Goal: Task Accomplishment & Management: Manage account settings

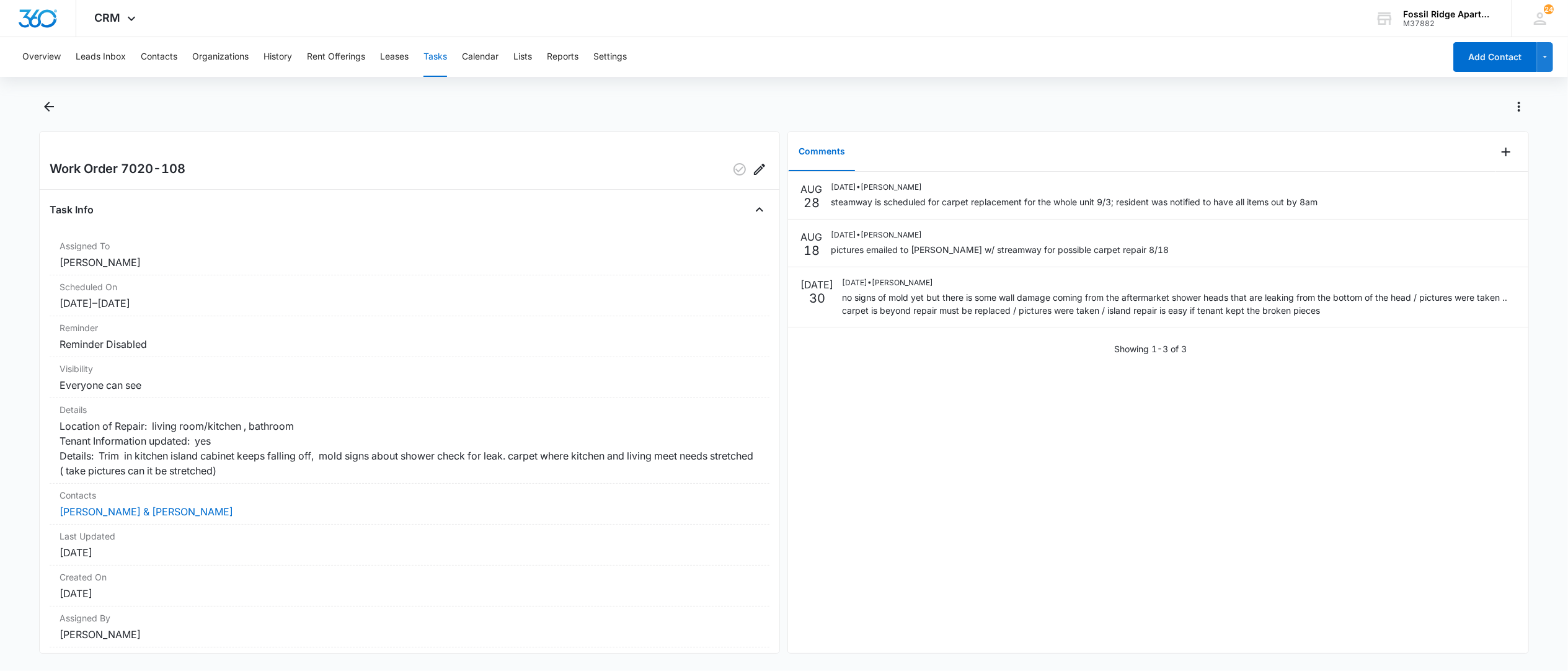
click at [433, 57] on button "Tasks" at bounding box center [435, 57] width 23 height 40
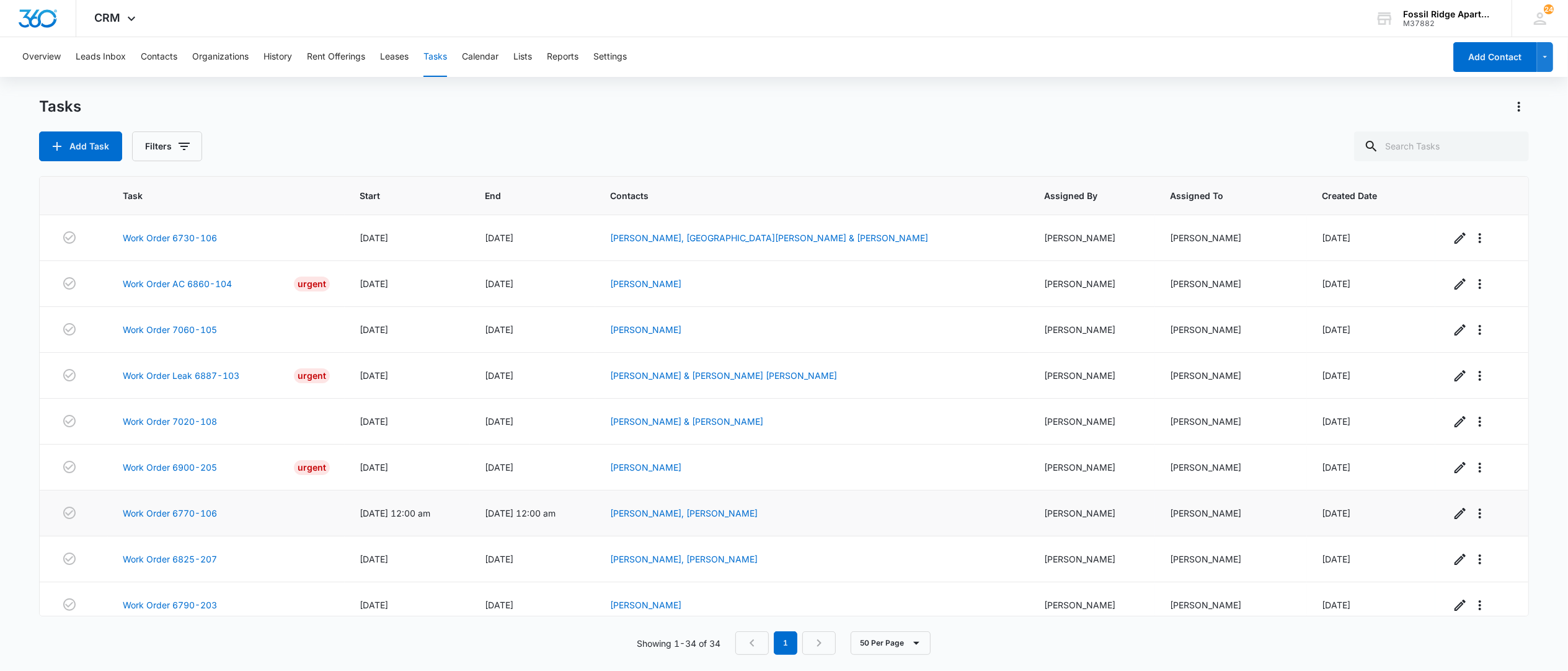
scroll to position [82, 0]
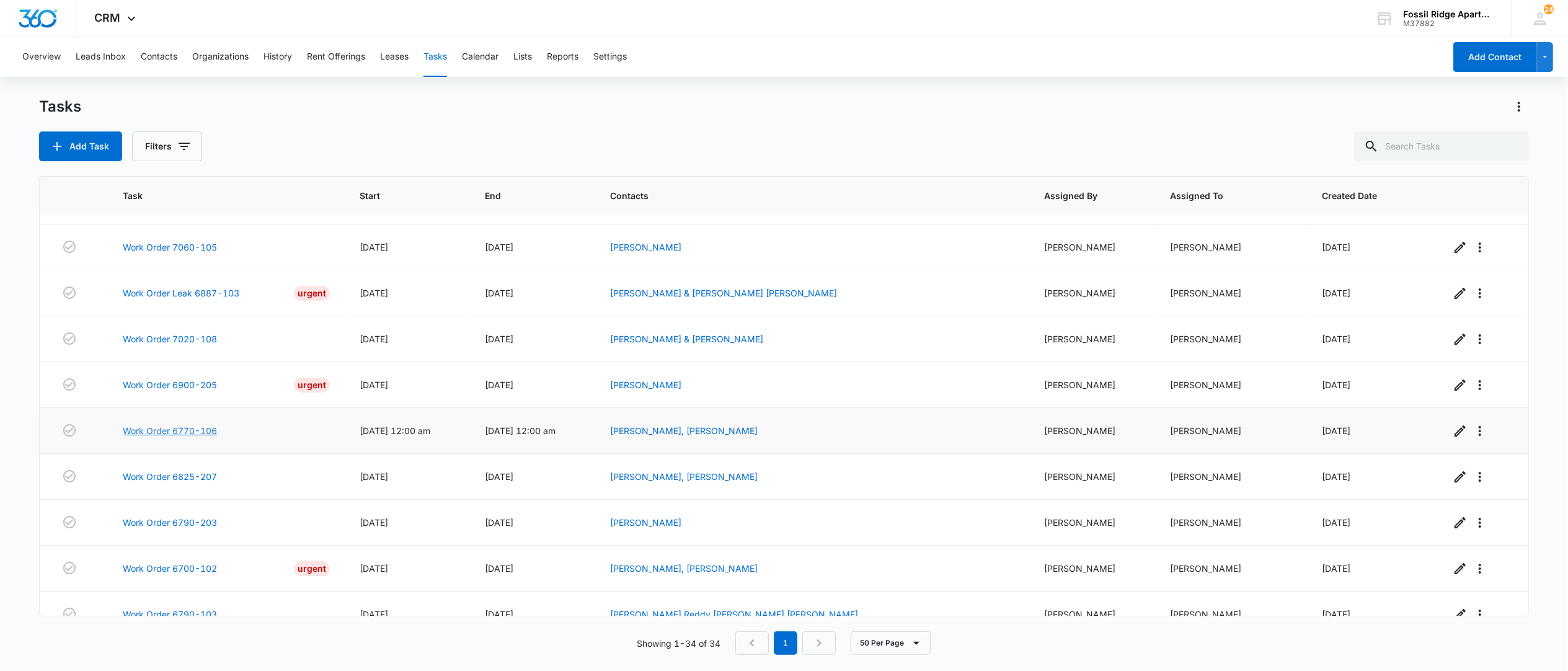
click at [189, 435] on link "Work Order 6770-106" at bounding box center [170, 430] width 94 height 13
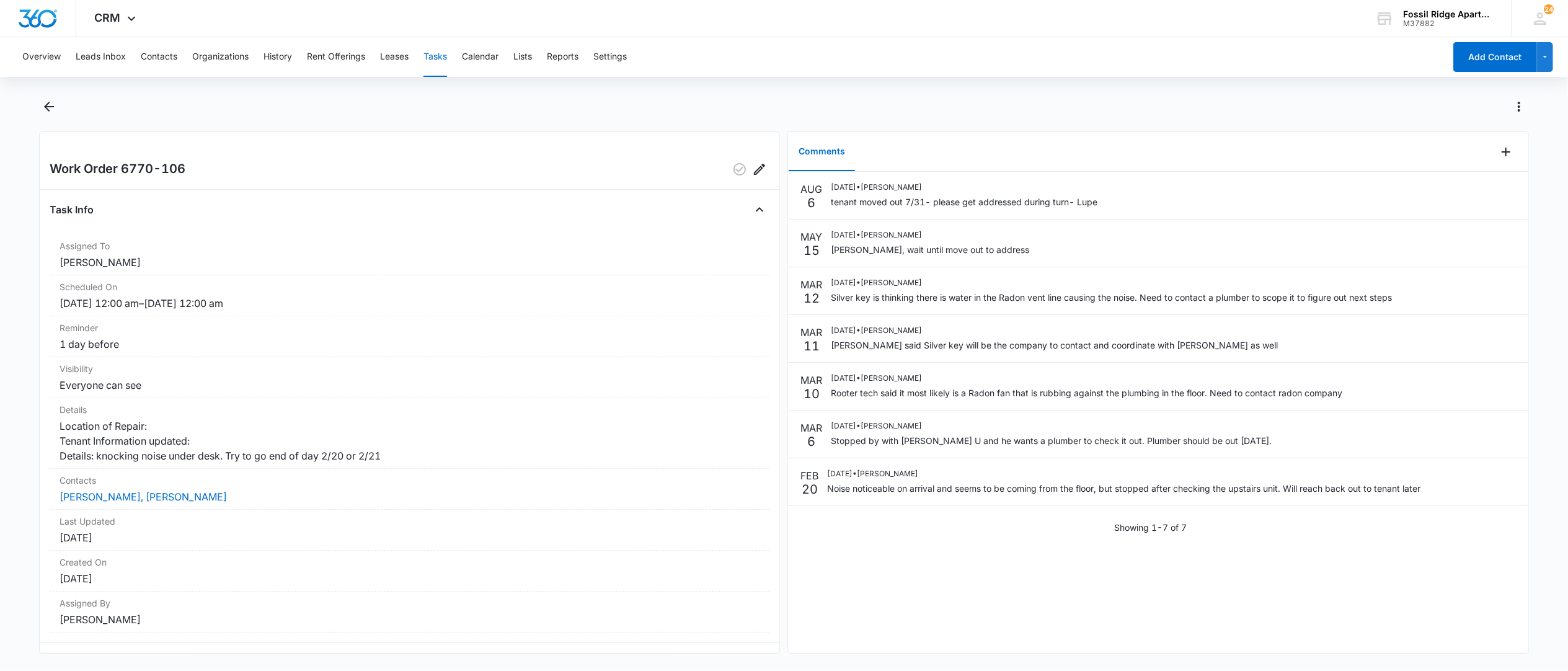
click at [442, 55] on button "Tasks" at bounding box center [435, 57] width 23 height 40
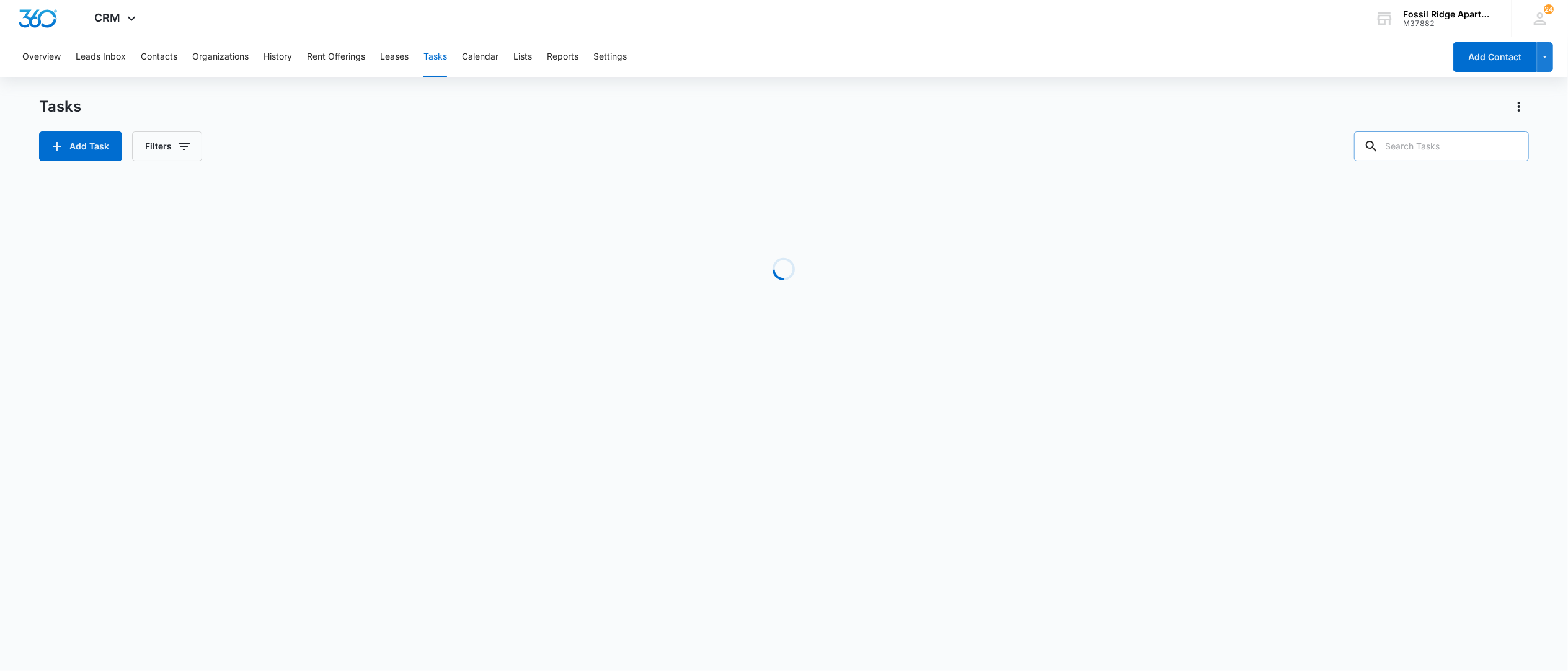
click at [1426, 150] on input "text" at bounding box center [1442, 146] width 175 height 29
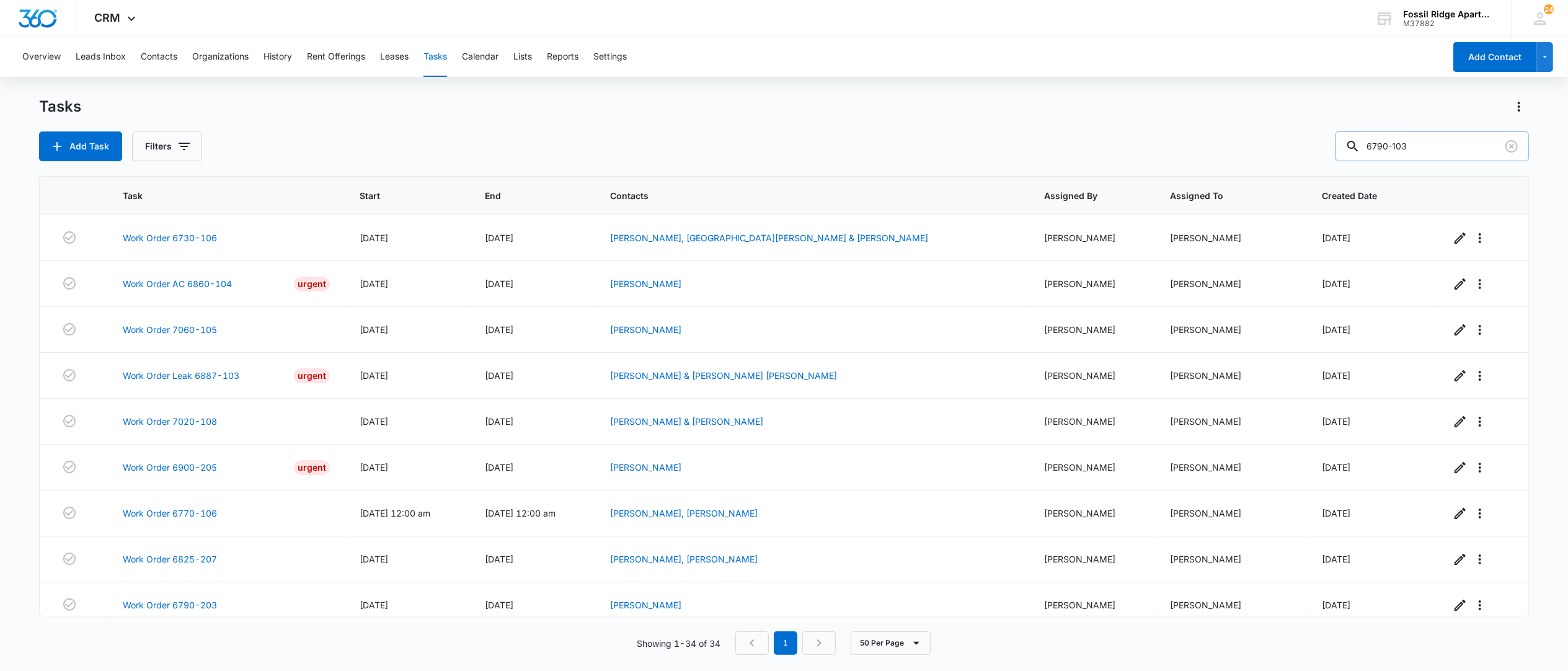
type input "6790-103"
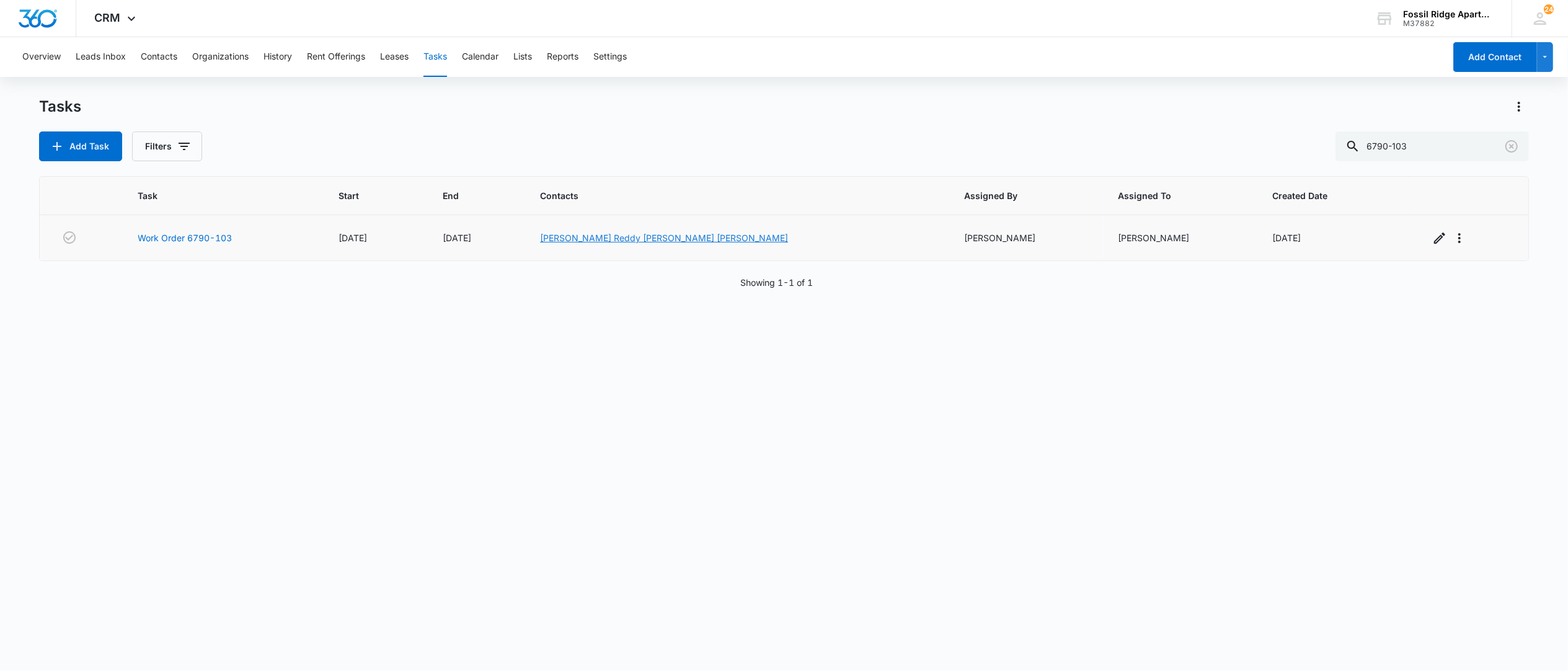
click at [618, 241] on link "[PERSON_NAME] Reddy [PERSON_NAME] [PERSON_NAME]" at bounding box center [664, 238] width 248 height 11
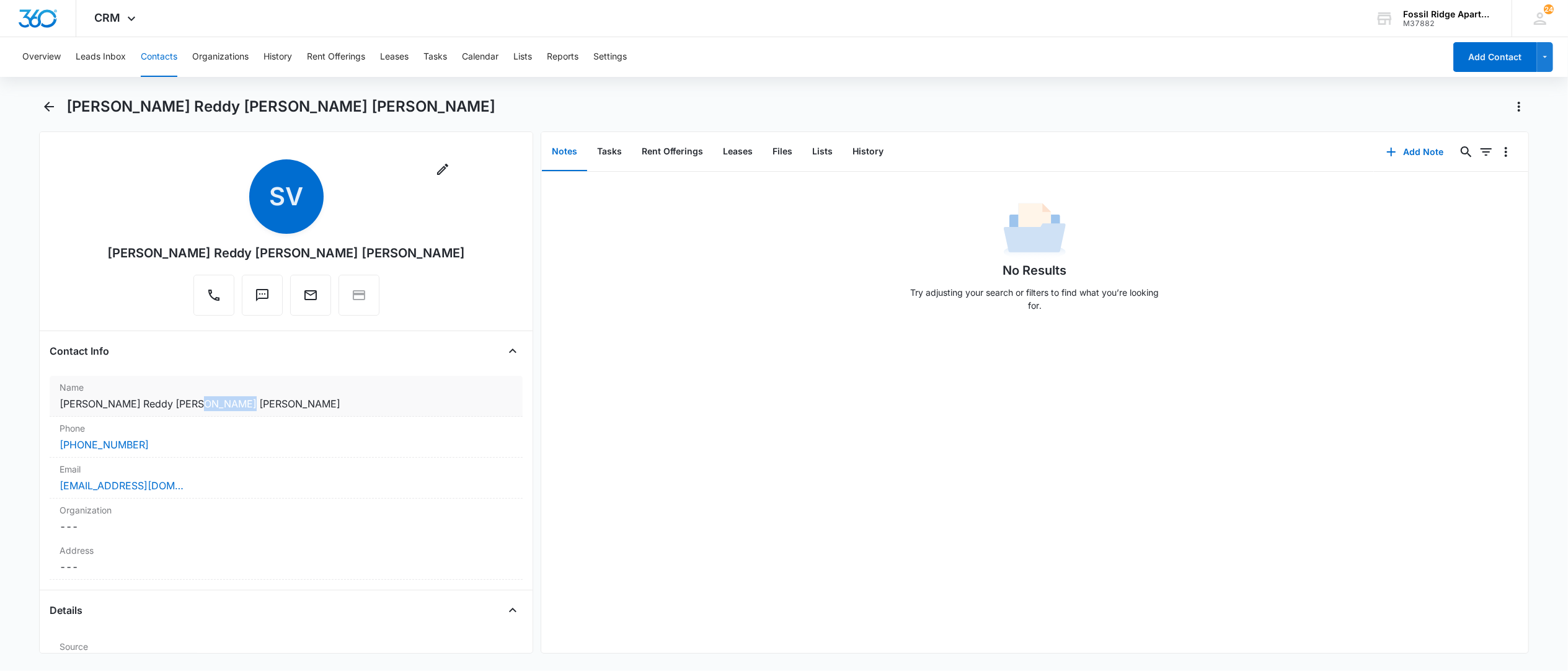
drag, startPoint x: 226, startPoint y: 405, endPoint x: 189, endPoint y: 403, distance: 37.1
click at [189, 403] on dd "Cancel Save Changes Sasi Vardhan Reddy Danda, Fareed Roshan Mohammad" at bounding box center [286, 404] width 453 height 15
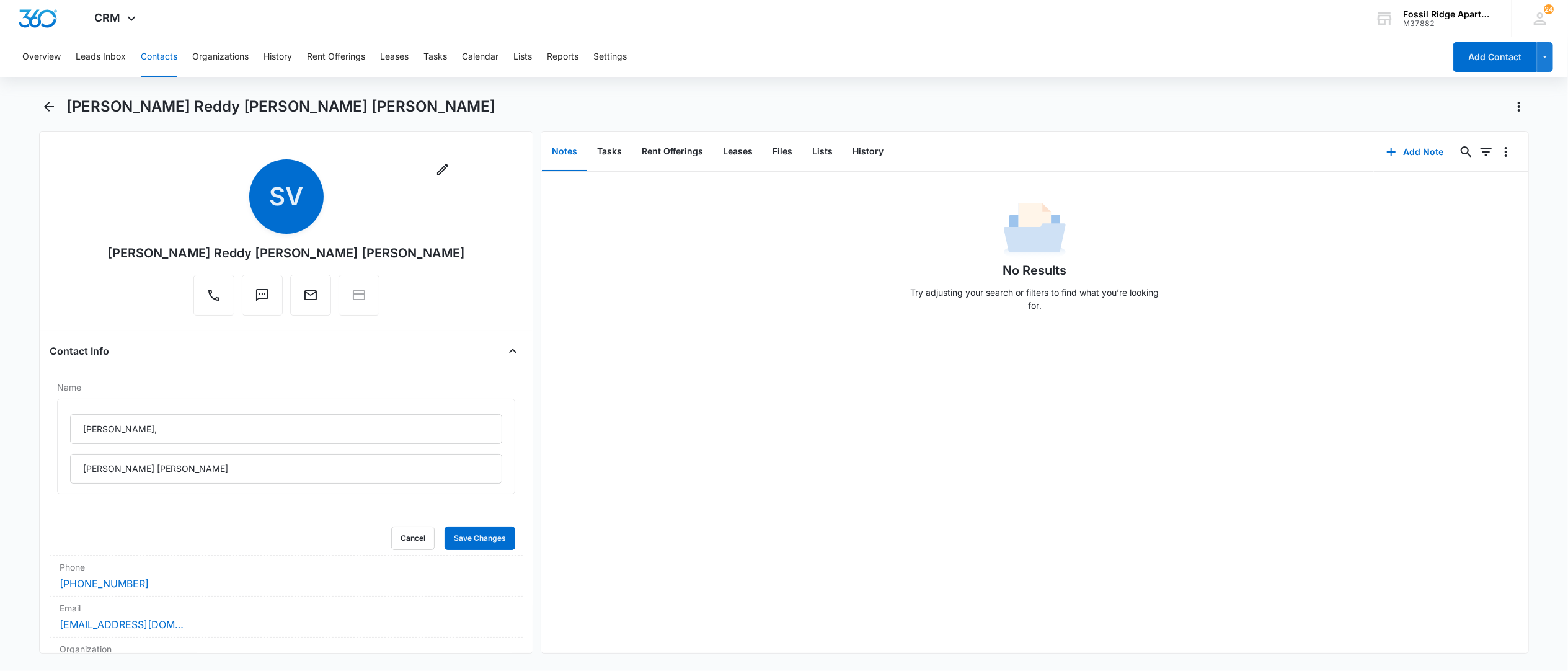
click at [599, 405] on div "No Results Try adjusting your search or filters to find what you’re looking for." at bounding box center [1035, 412] width 987 height 481
click at [475, 541] on button "Save Changes" at bounding box center [480, 537] width 71 height 23
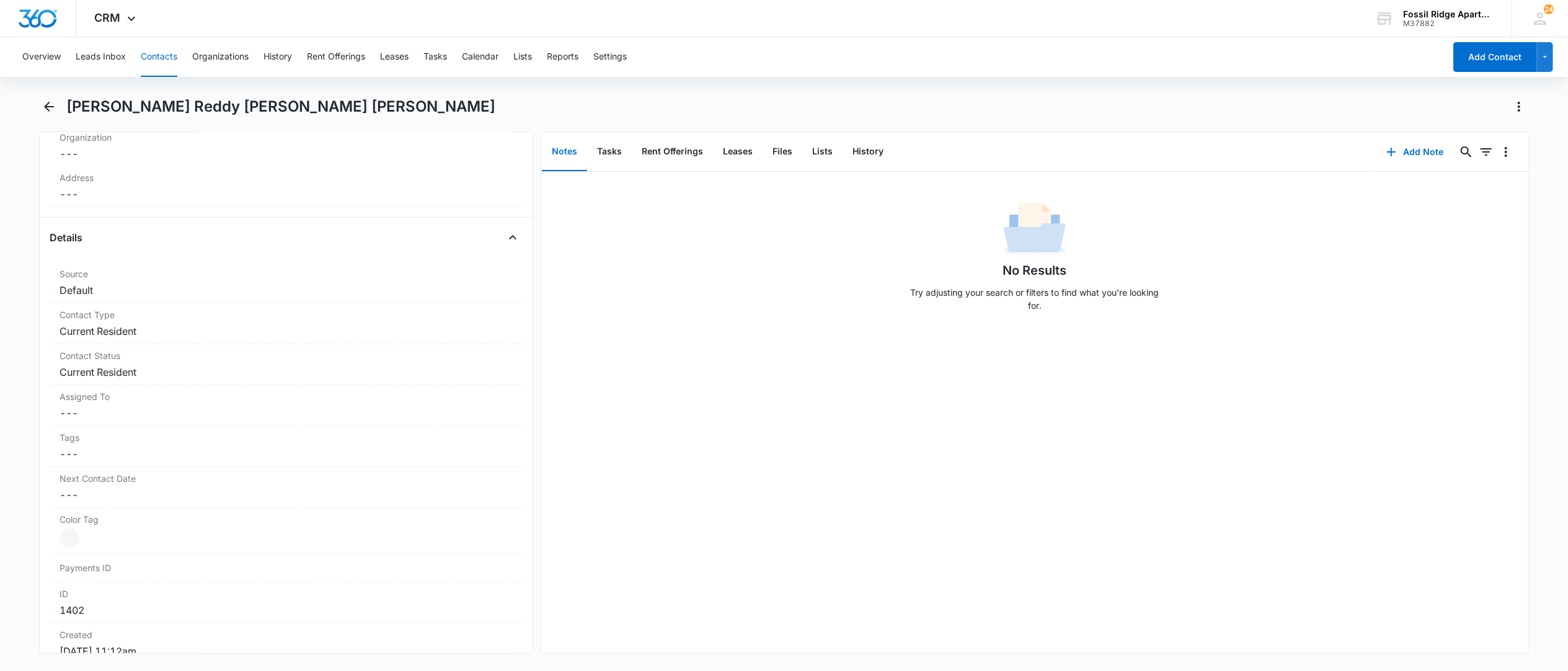
scroll to position [578, 0]
click at [434, 60] on button "Tasks" at bounding box center [435, 57] width 23 height 40
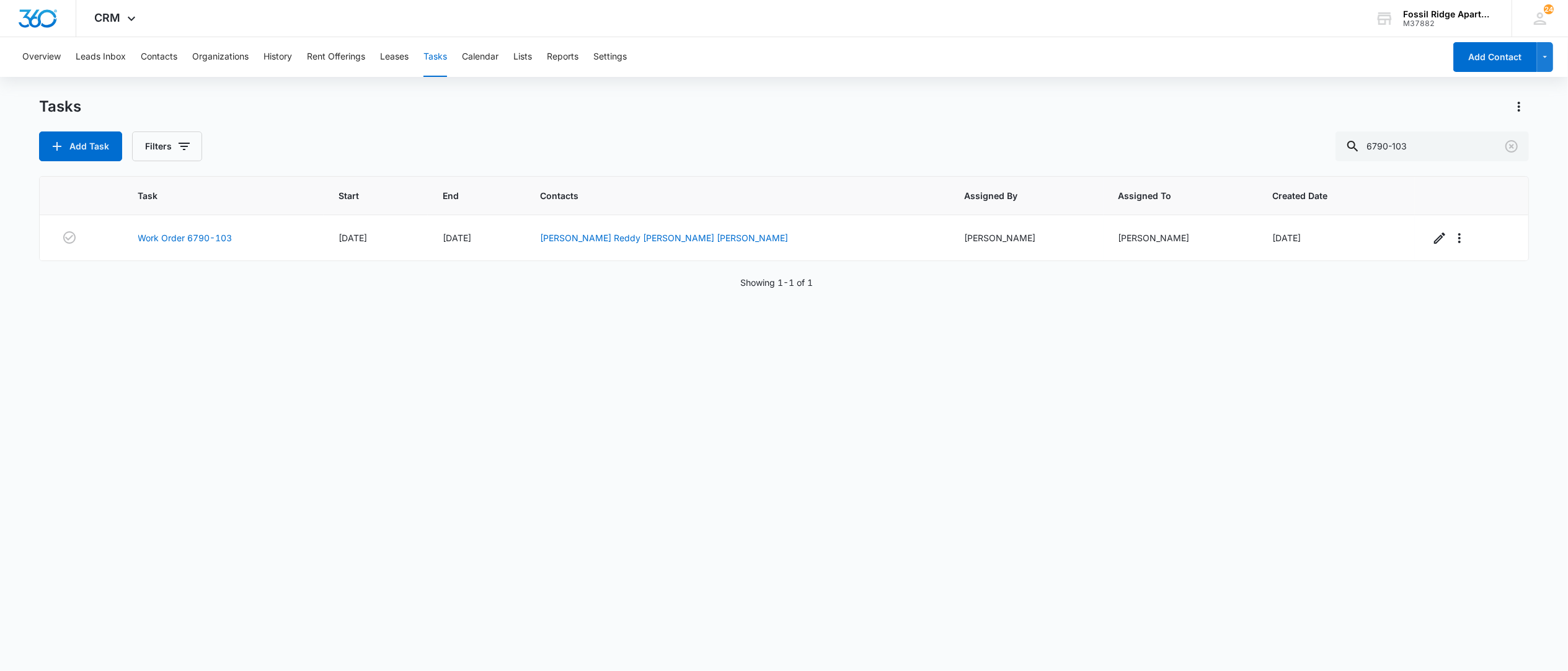
drag, startPoint x: 433, startPoint y: 51, endPoint x: 440, endPoint y: 70, distance: 20.2
click at [434, 53] on button "Tasks" at bounding box center [435, 57] width 23 height 40
click at [438, 58] on button "Tasks" at bounding box center [435, 57] width 23 height 40
click at [440, 52] on button "Tasks" at bounding box center [435, 57] width 23 height 40
drag, startPoint x: 1425, startPoint y: 144, endPoint x: 1261, endPoint y: 168, distance: 165.7
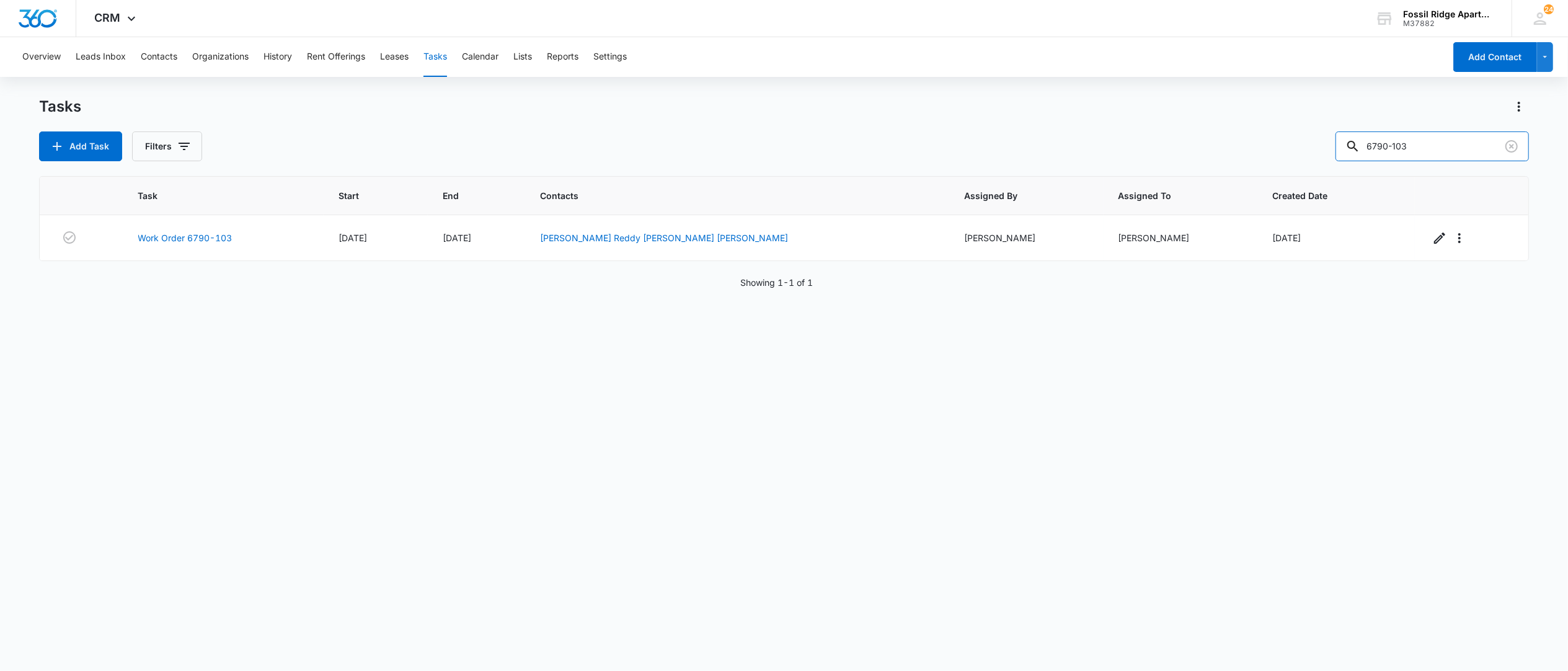
click at [1271, 165] on div "Tasks Add Task Filters 6790-103 Task Start End Contacts Assigned By Assigned To…" at bounding box center [784, 383] width 1490 height 573
click at [183, 235] on link "Work Order 6790-103" at bounding box center [185, 237] width 94 height 13
